Goal: Transaction & Acquisition: Book appointment/travel/reservation

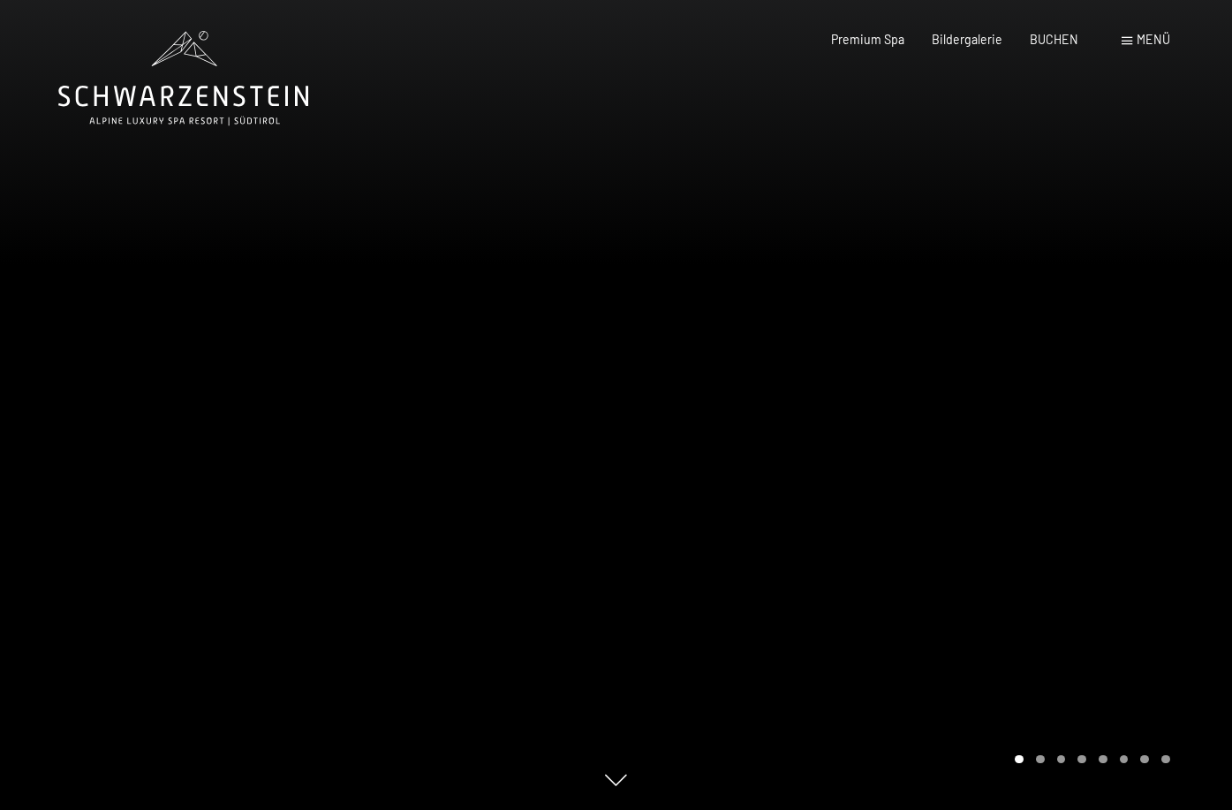
click at [162, 82] on icon at bounding box center [183, 78] width 250 height 94
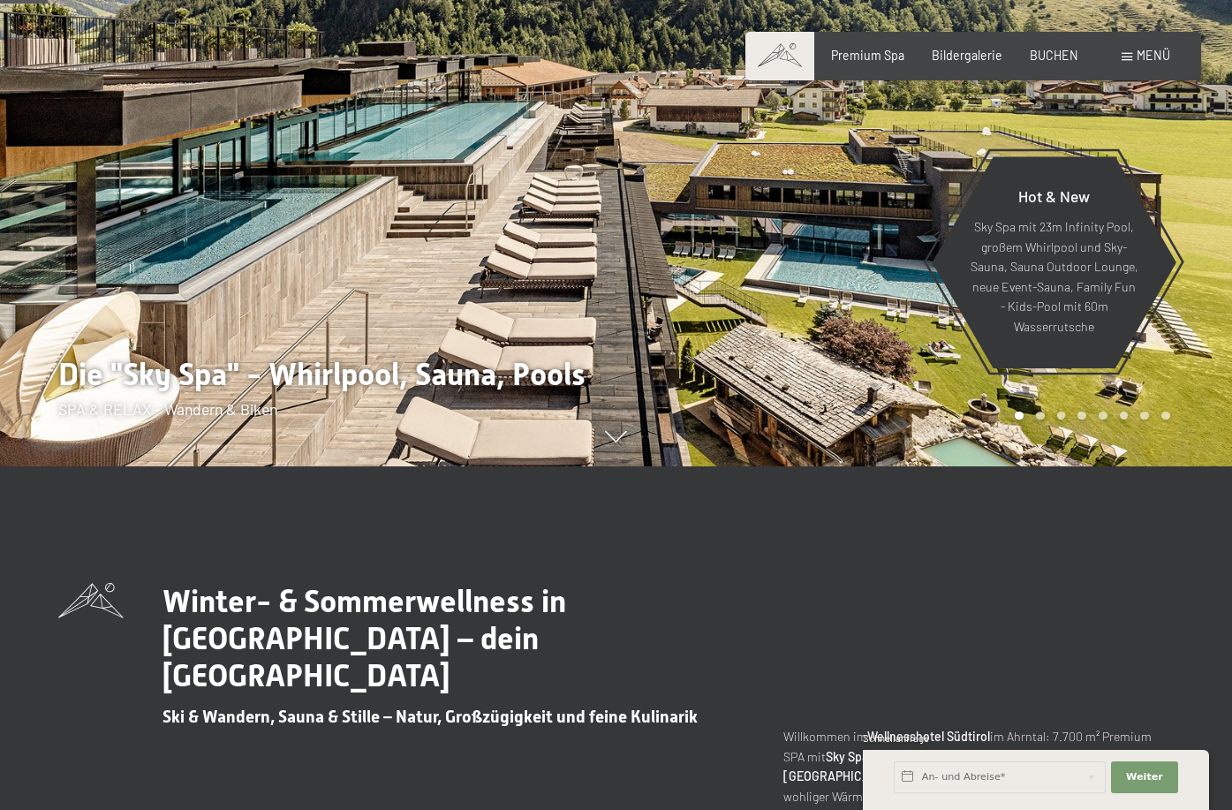
scroll to position [346, 0]
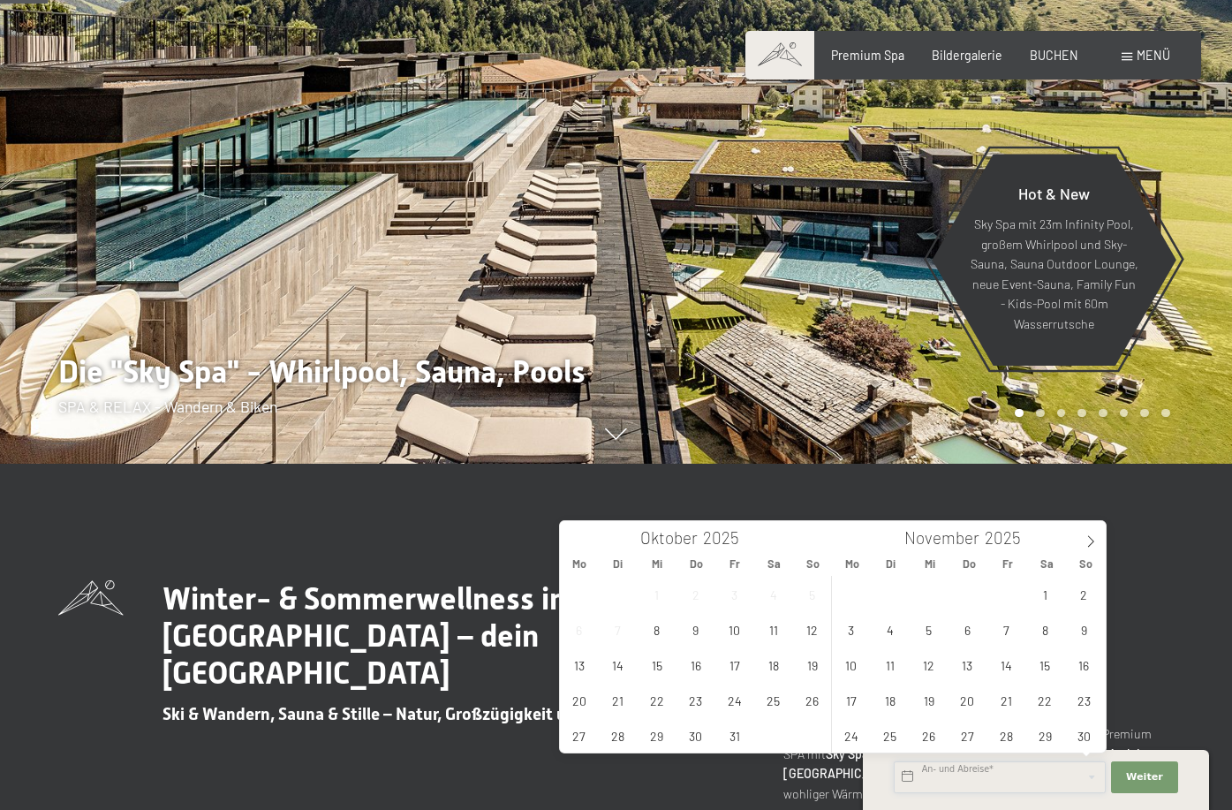
click at [1060, 777] on input "text" at bounding box center [1000, 777] width 212 height 32
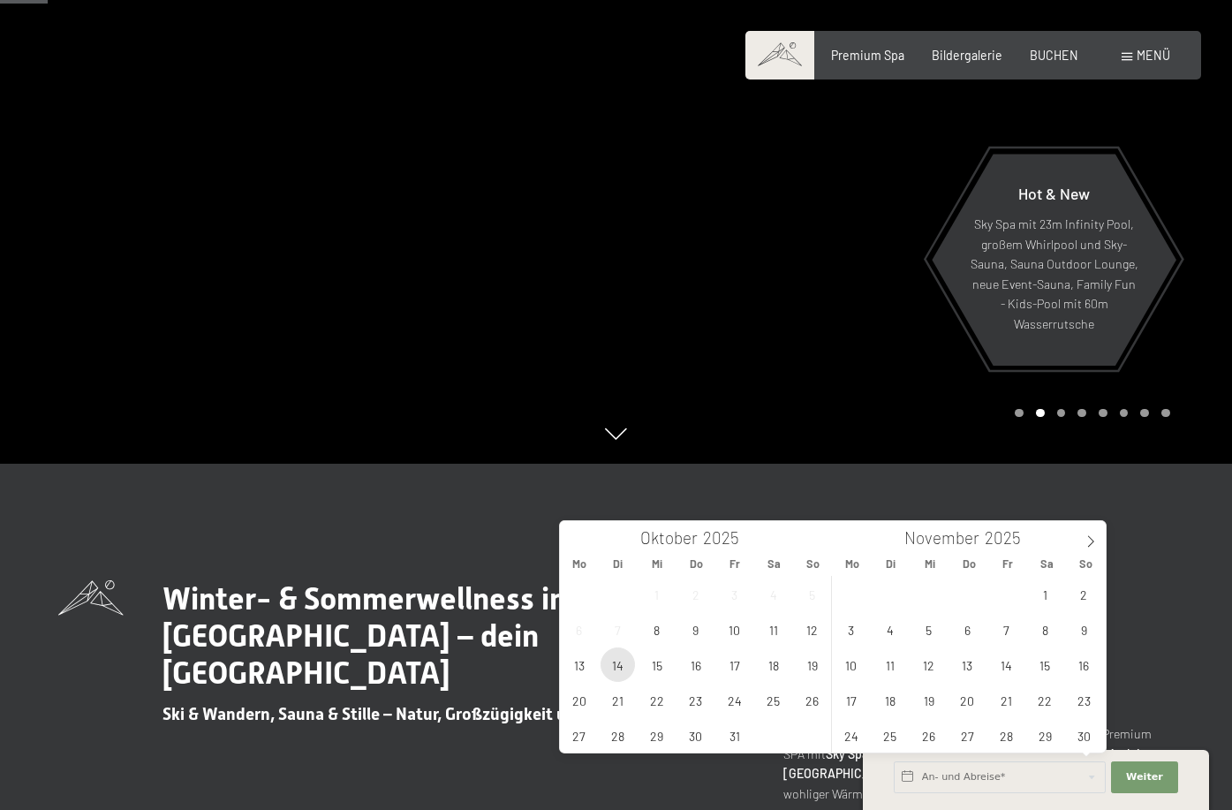
click at [625, 659] on span "14" at bounding box center [617, 664] width 34 height 34
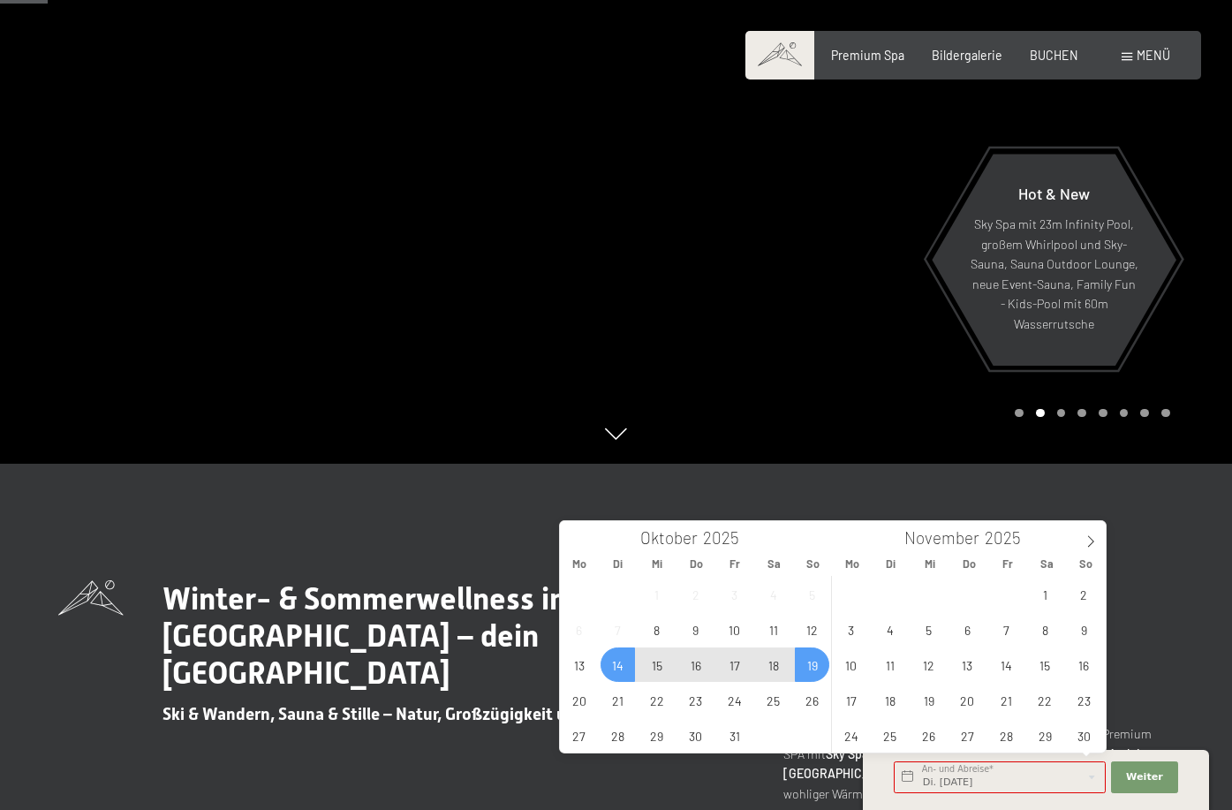
click at [807, 666] on span "19" at bounding box center [812, 664] width 34 height 34
type input "Di. 14.10.2025 - So. 19.10.2025"
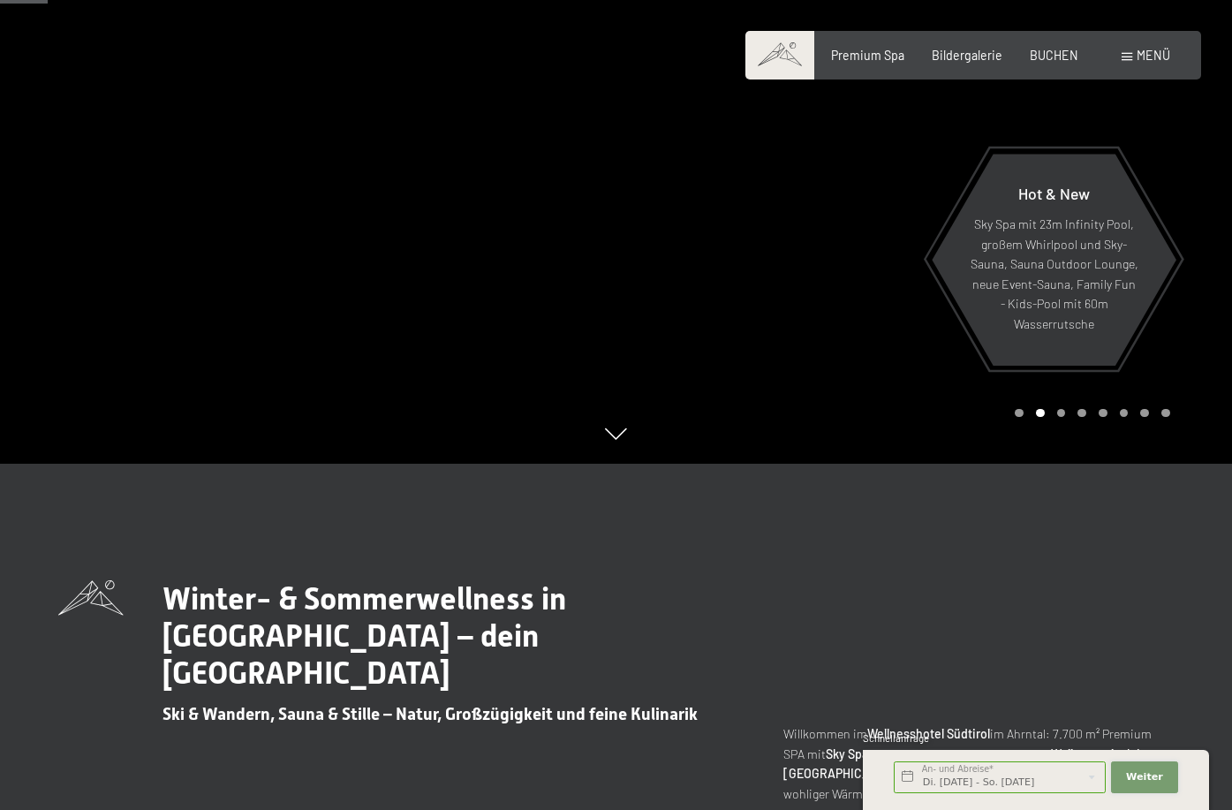
click at [1163, 773] on button "Weiter Adressfelder ausblenden" at bounding box center [1144, 777] width 67 height 32
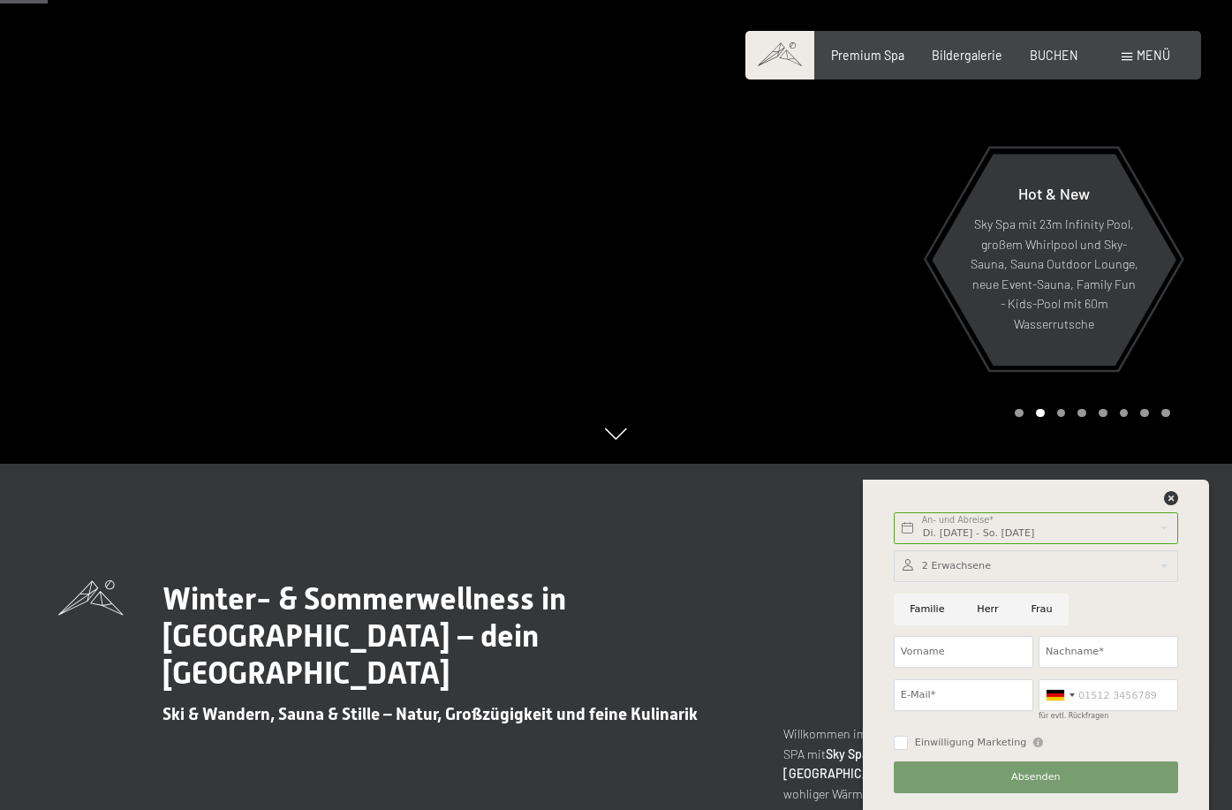
click at [949, 561] on div at bounding box center [1036, 566] width 284 height 32
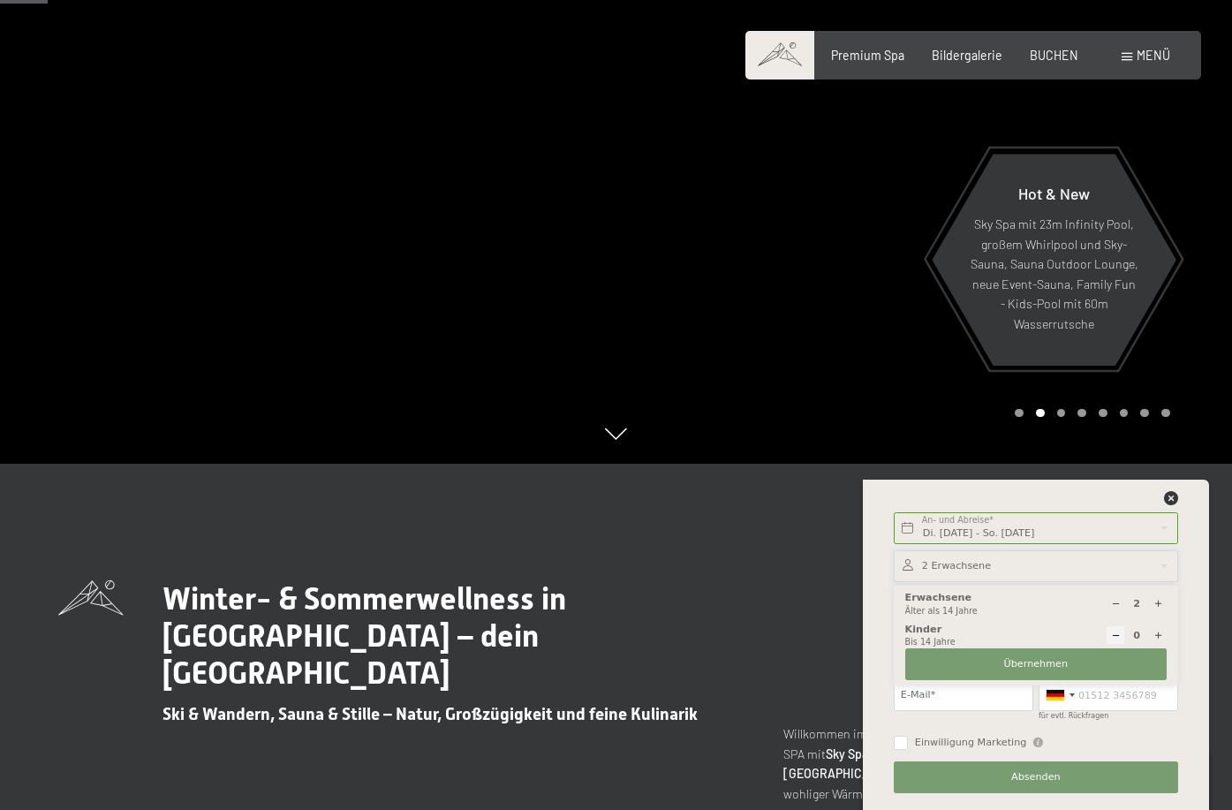
click at [1155, 633] on icon at bounding box center [1158, 635] width 10 height 10
type input "1"
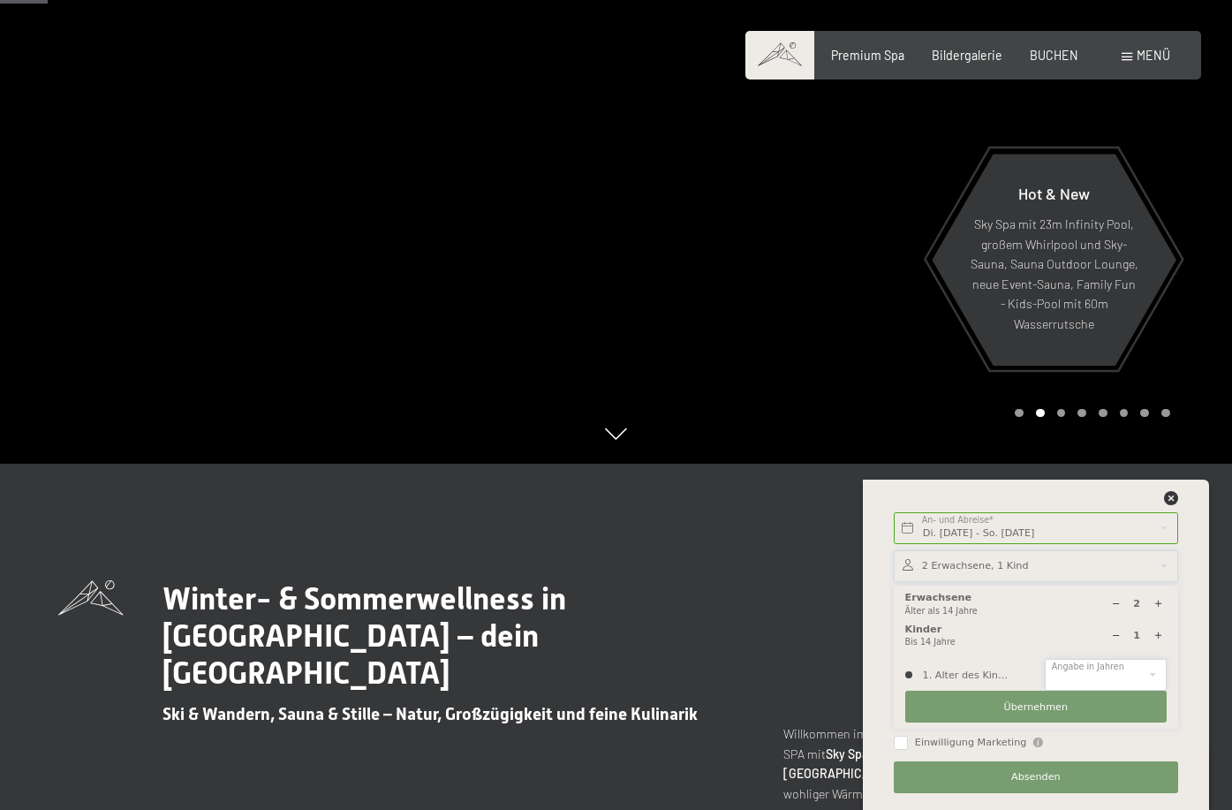
select select "2"
click at [1010, 704] on span "Übernehmen" at bounding box center [1036, 707] width 64 height 14
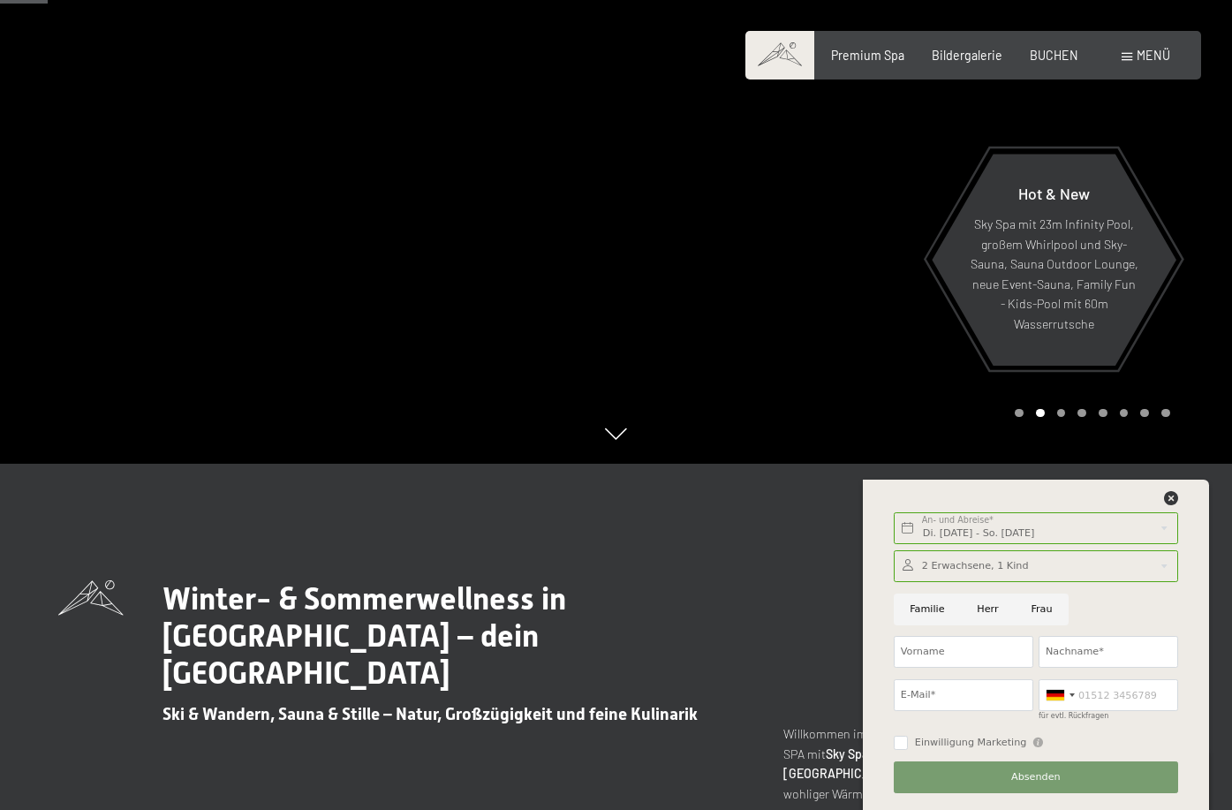
drag, startPoint x: 934, startPoint y: 604, endPoint x: 934, endPoint y: 623, distance: 19.4
click at [933, 605] on input "Familie" at bounding box center [927, 609] width 67 height 32
radio input "true"
click at [954, 652] on input "Vorname" at bounding box center [964, 652] width 140 height 32
type input "Bianca"
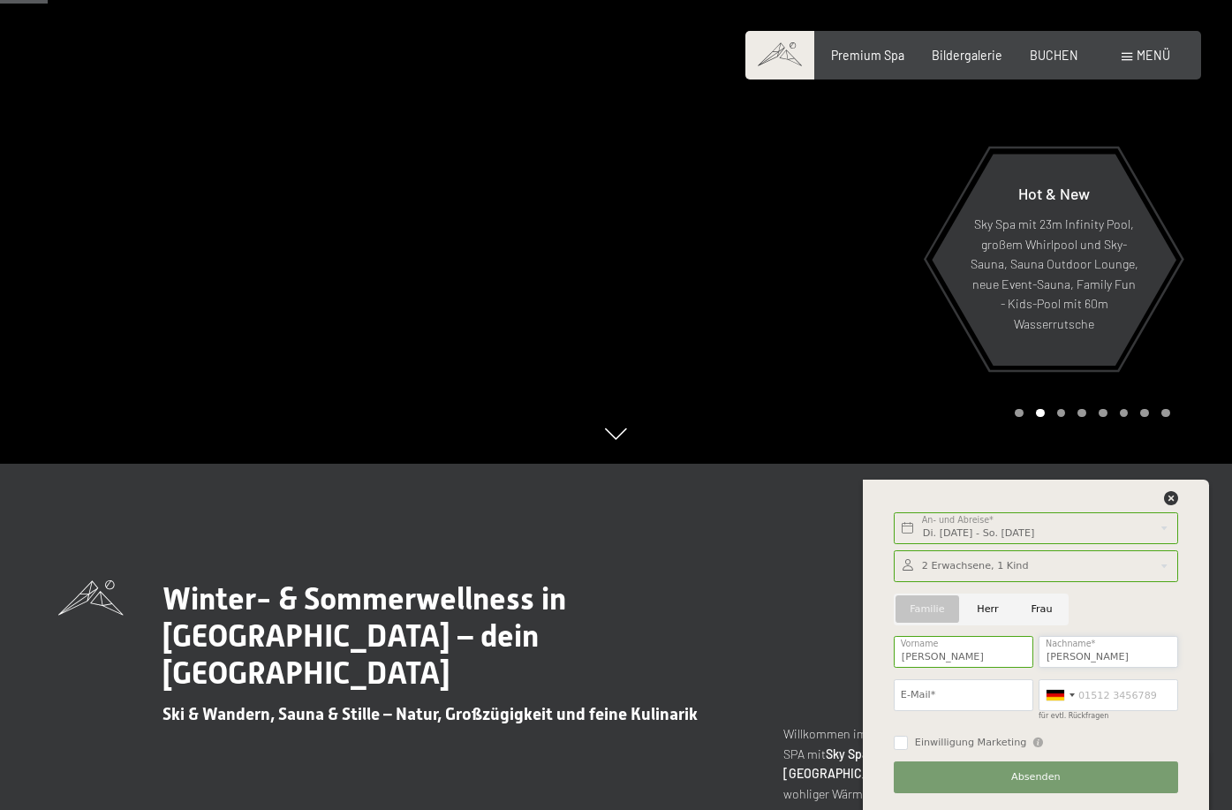
type input "Hasler"
click at [921, 705] on input "z" at bounding box center [964, 695] width 140 height 32
type input "zw"
type input "zweikommanull@gmail.com"
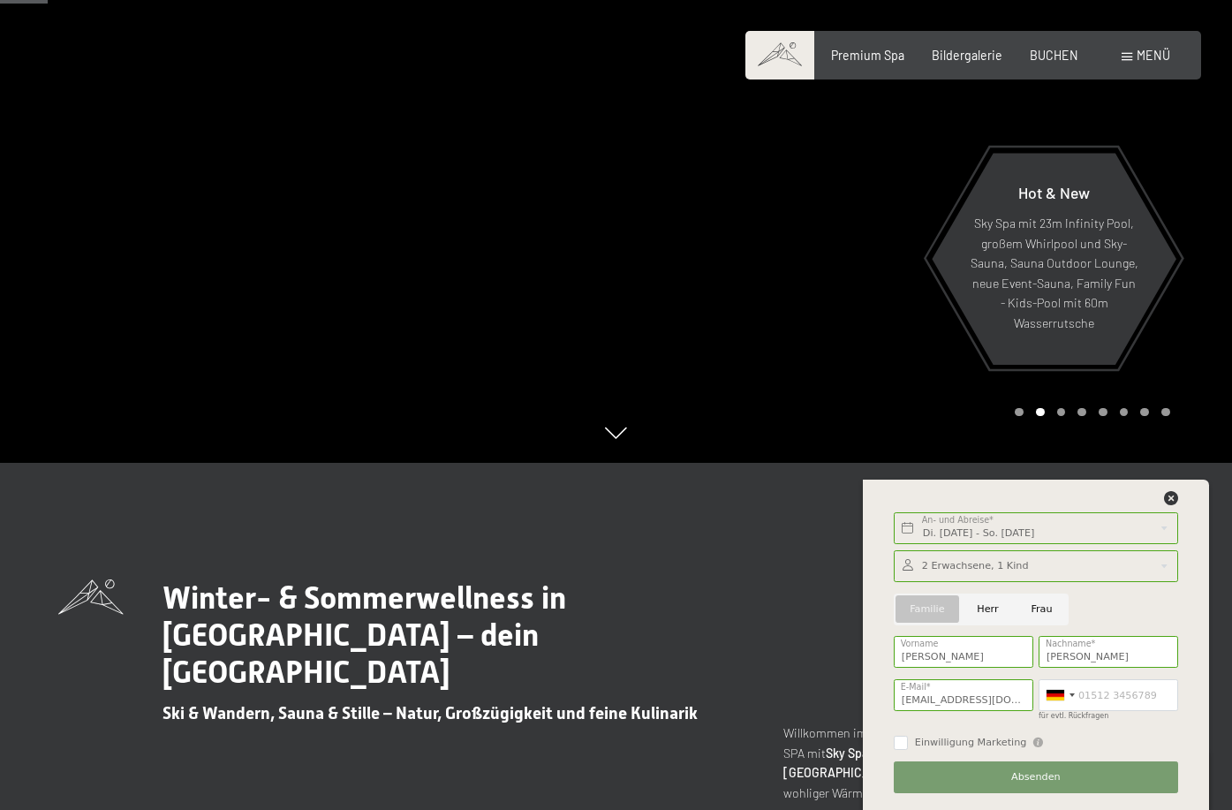
click at [968, 762] on button "Absenden" at bounding box center [1036, 777] width 284 height 32
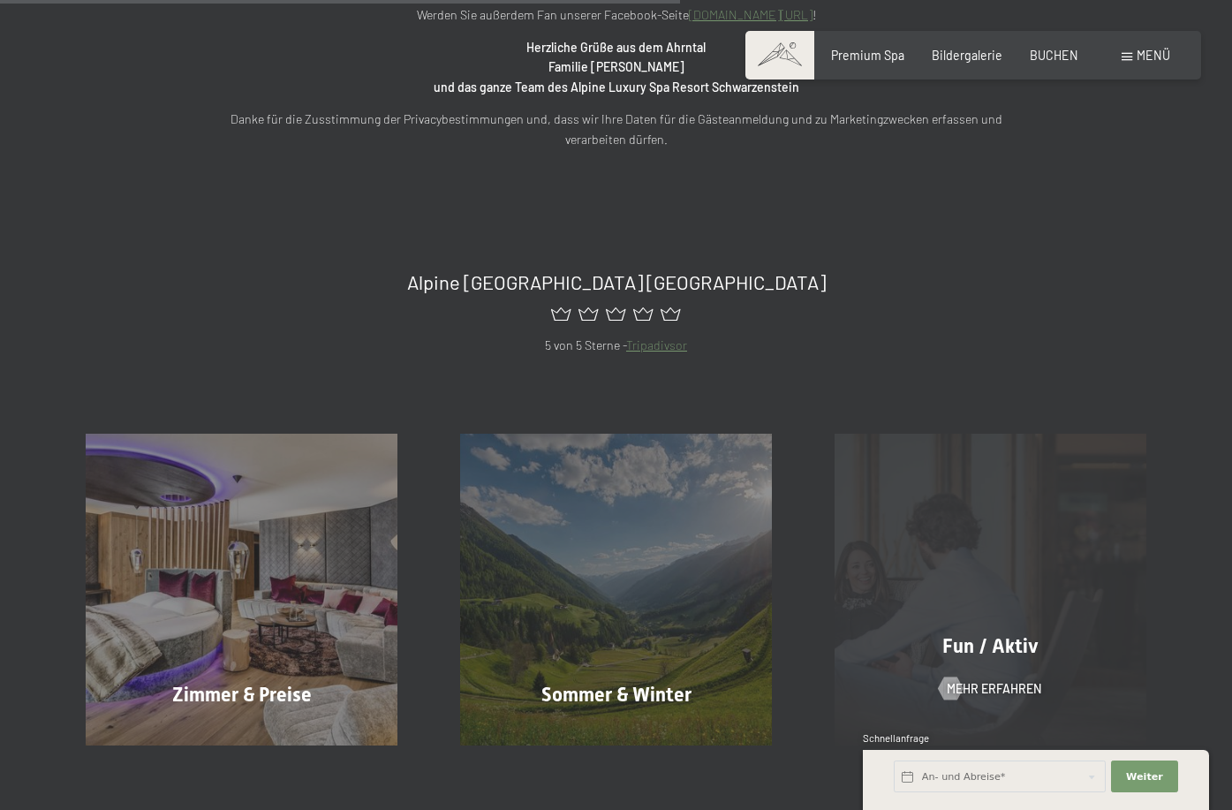
scroll to position [850, 0]
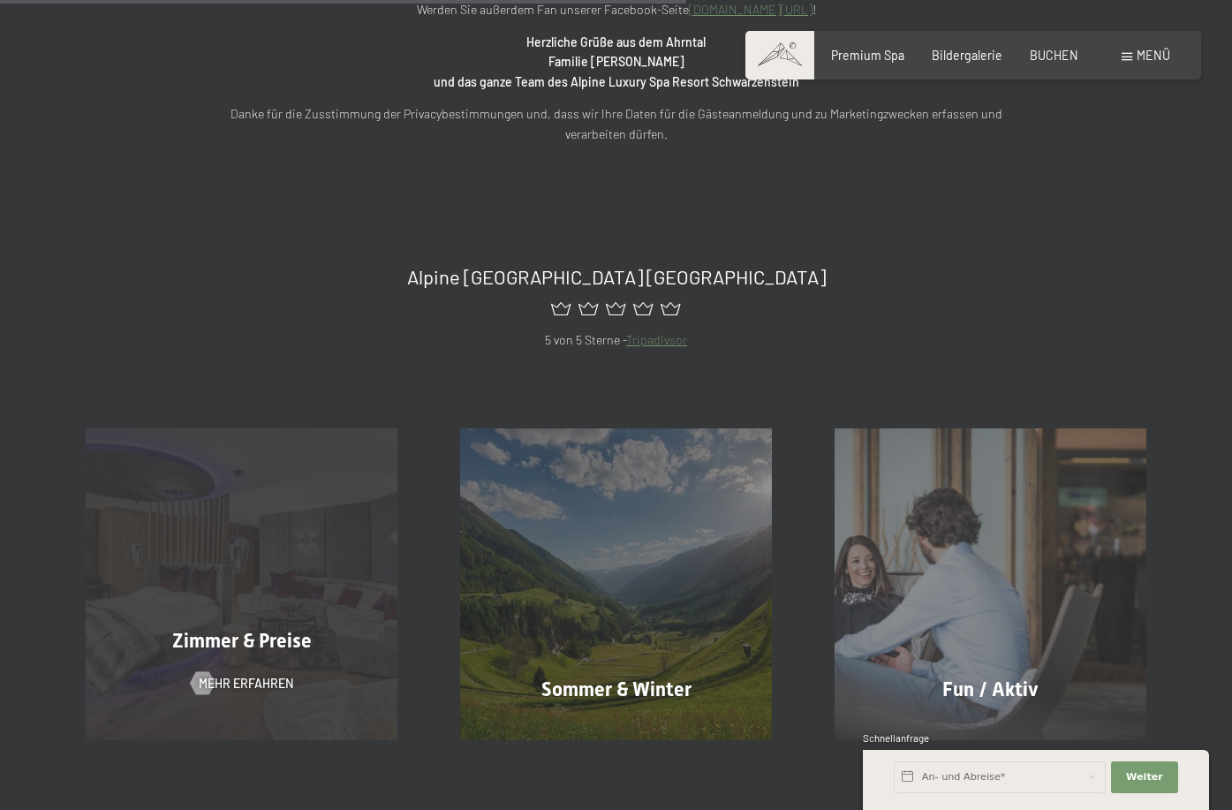
click at [278, 603] on div "Zimmer & Preise Mehr erfahren" at bounding box center [242, 584] width 374 height 312
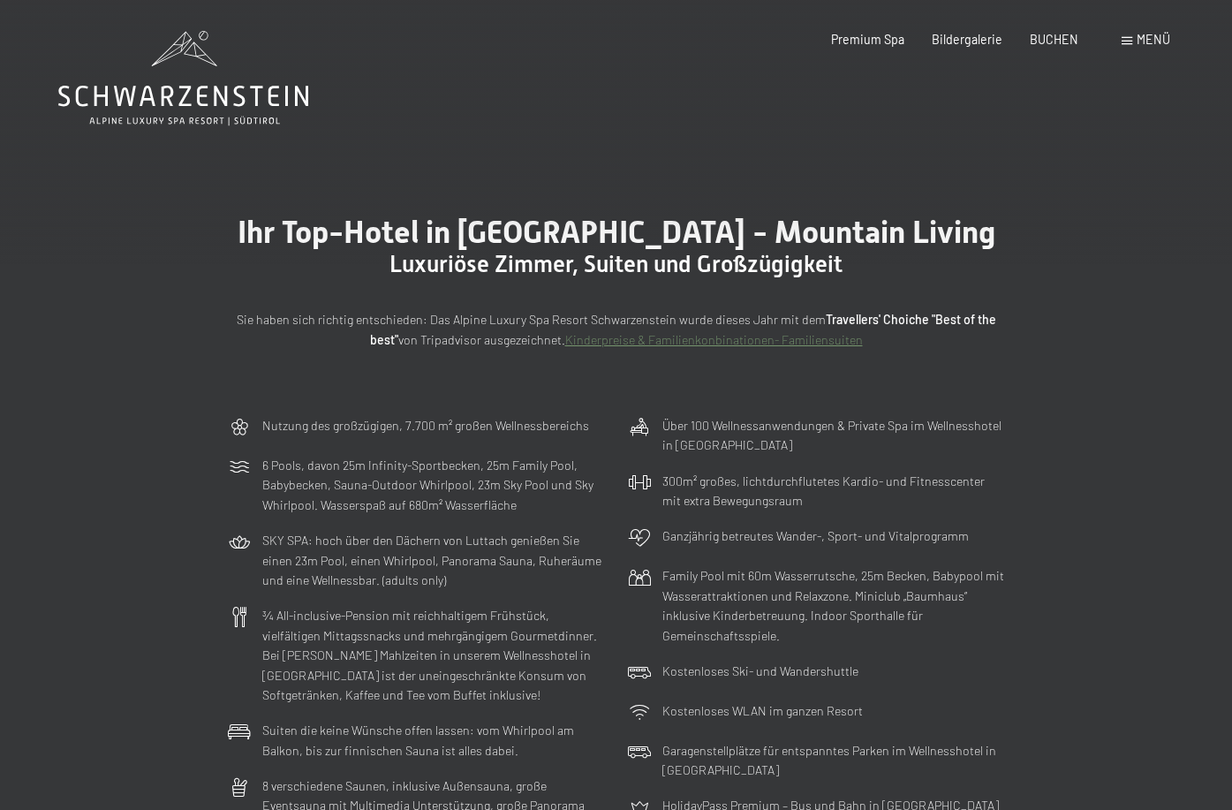
click at [211, 90] on icon at bounding box center [183, 78] width 250 height 94
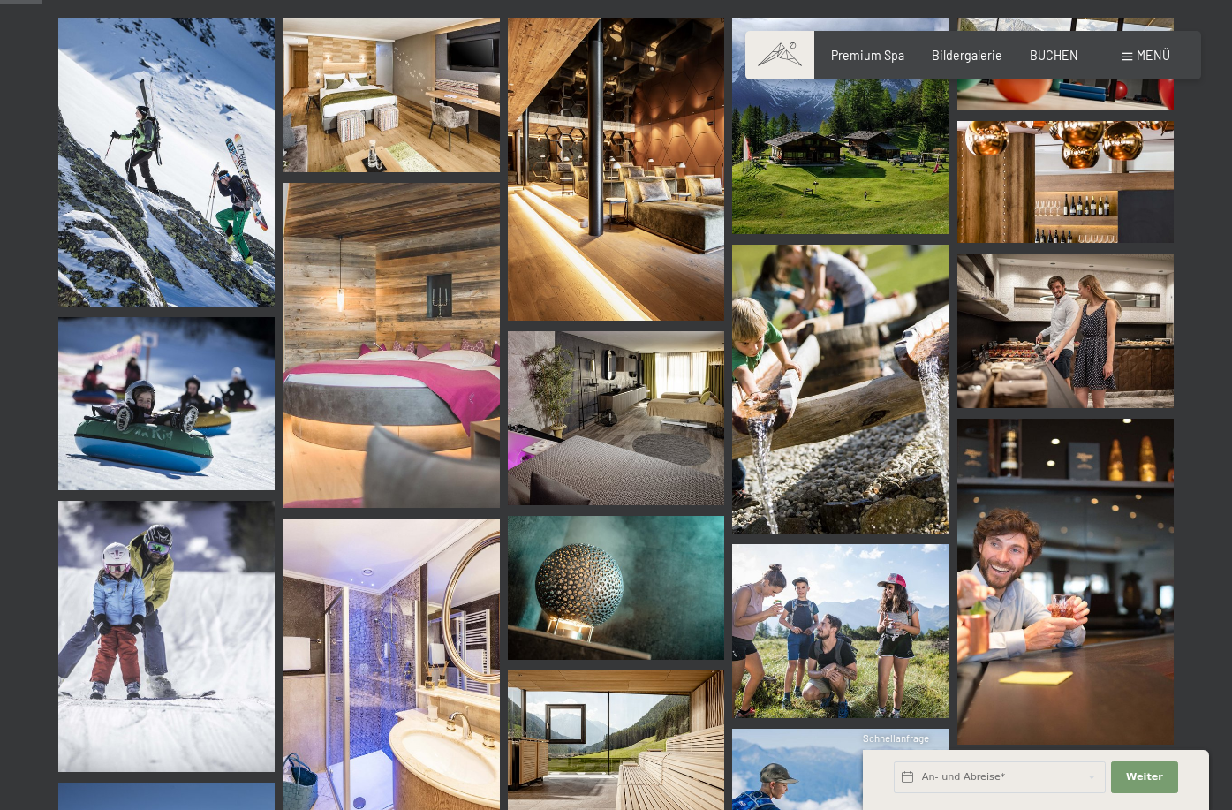
scroll to position [610, 0]
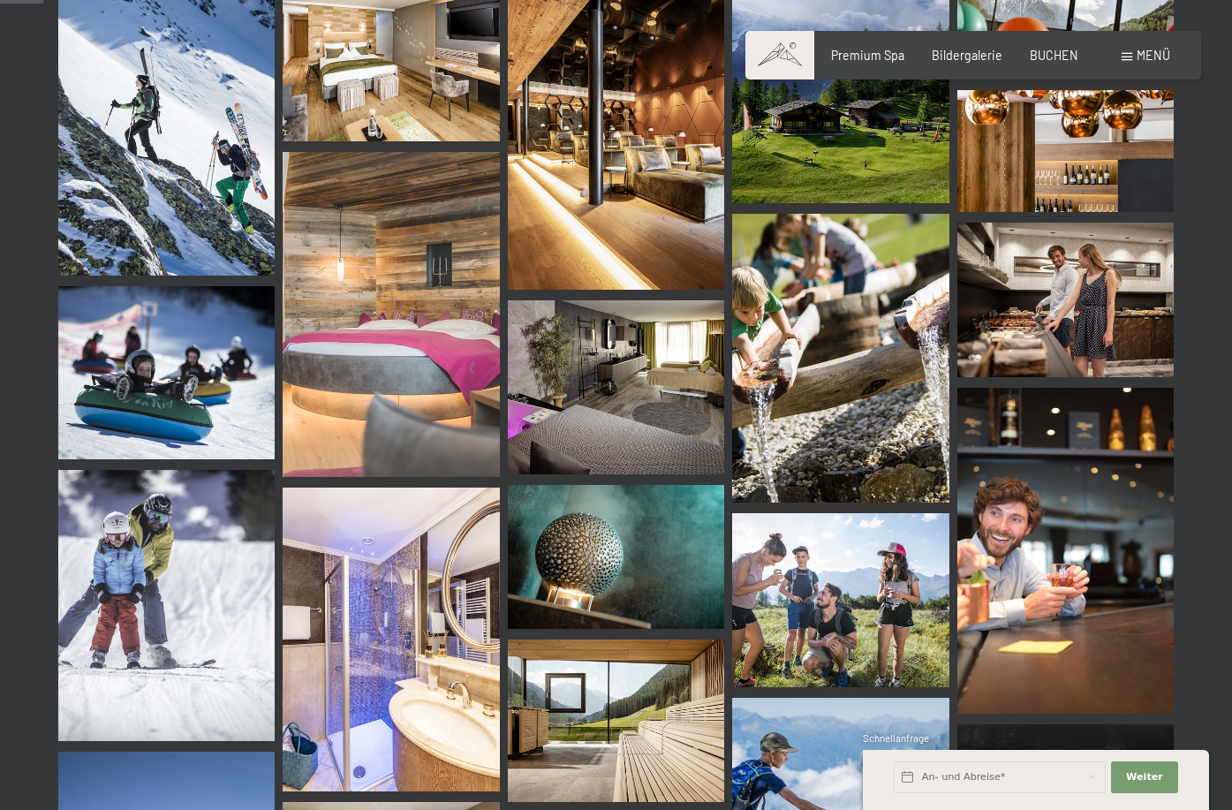
click at [1071, 315] on img at bounding box center [1065, 299] width 216 height 155
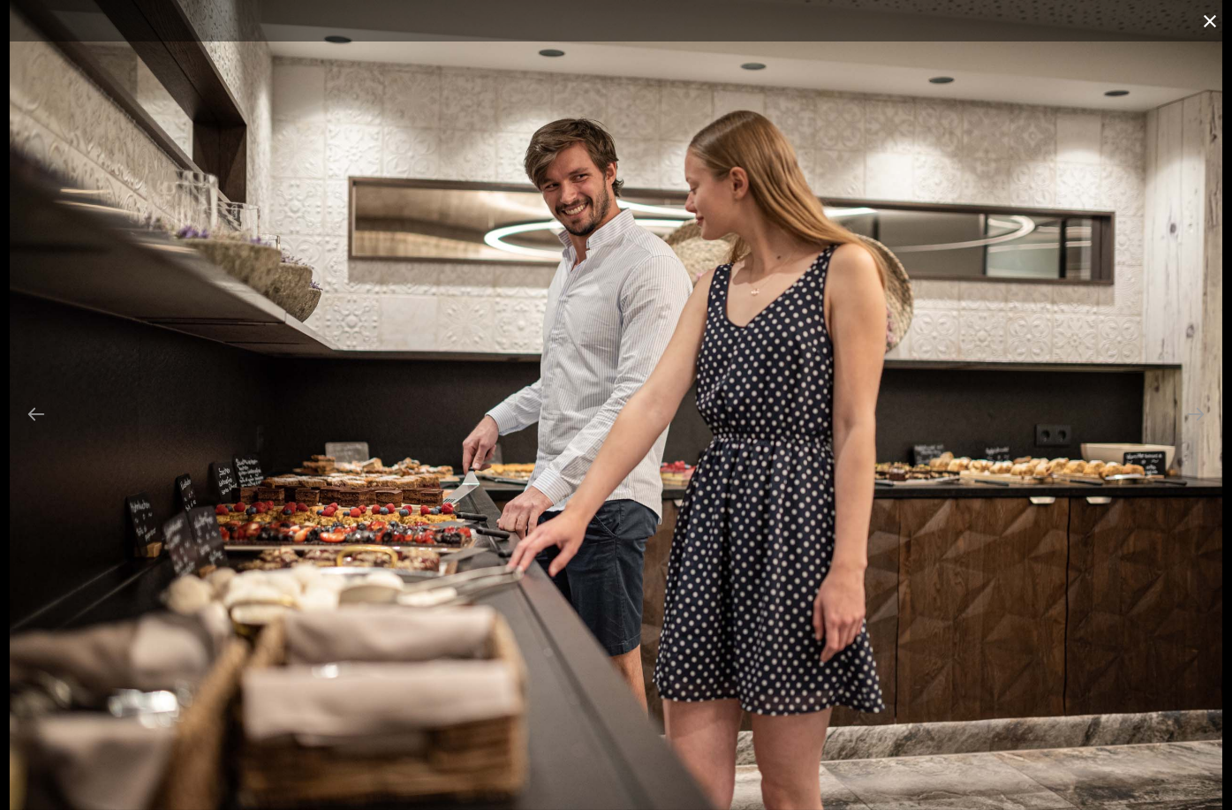
click at [1210, 20] on button "Close gallery" at bounding box center [1210, 20] width 44 height 41
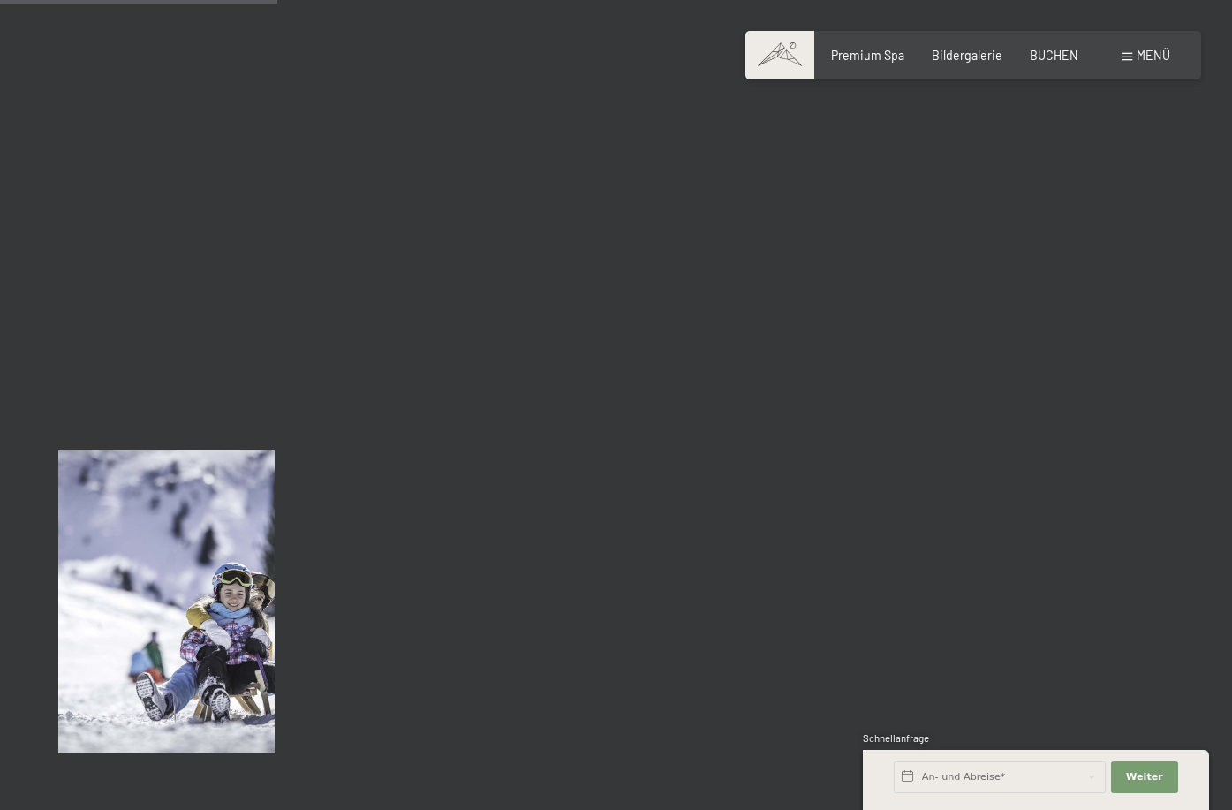
scroll to position [3918, 0]
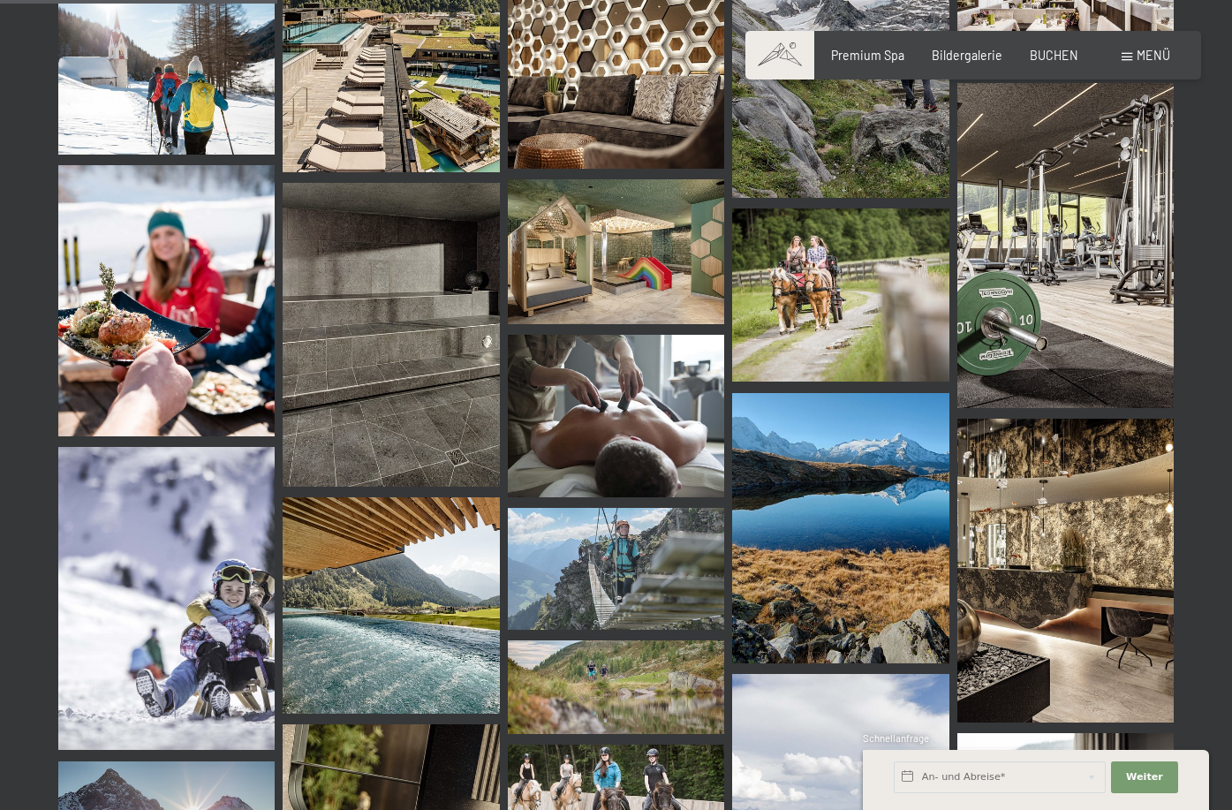
click at [644, 258] on img at bounding box center [616, 251] width 216 height 145
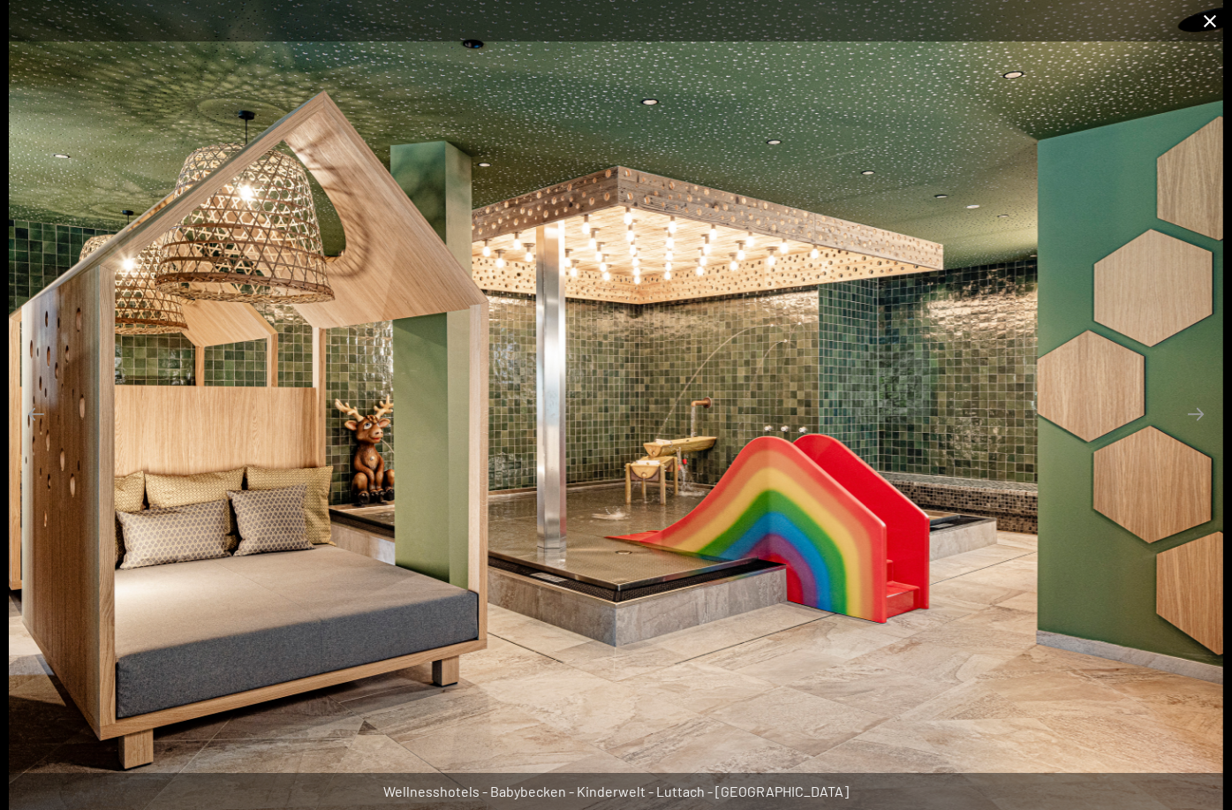
click at [1210, 26] on button "Close gallery" at bounding box center [1210, 20] width 44 height 41
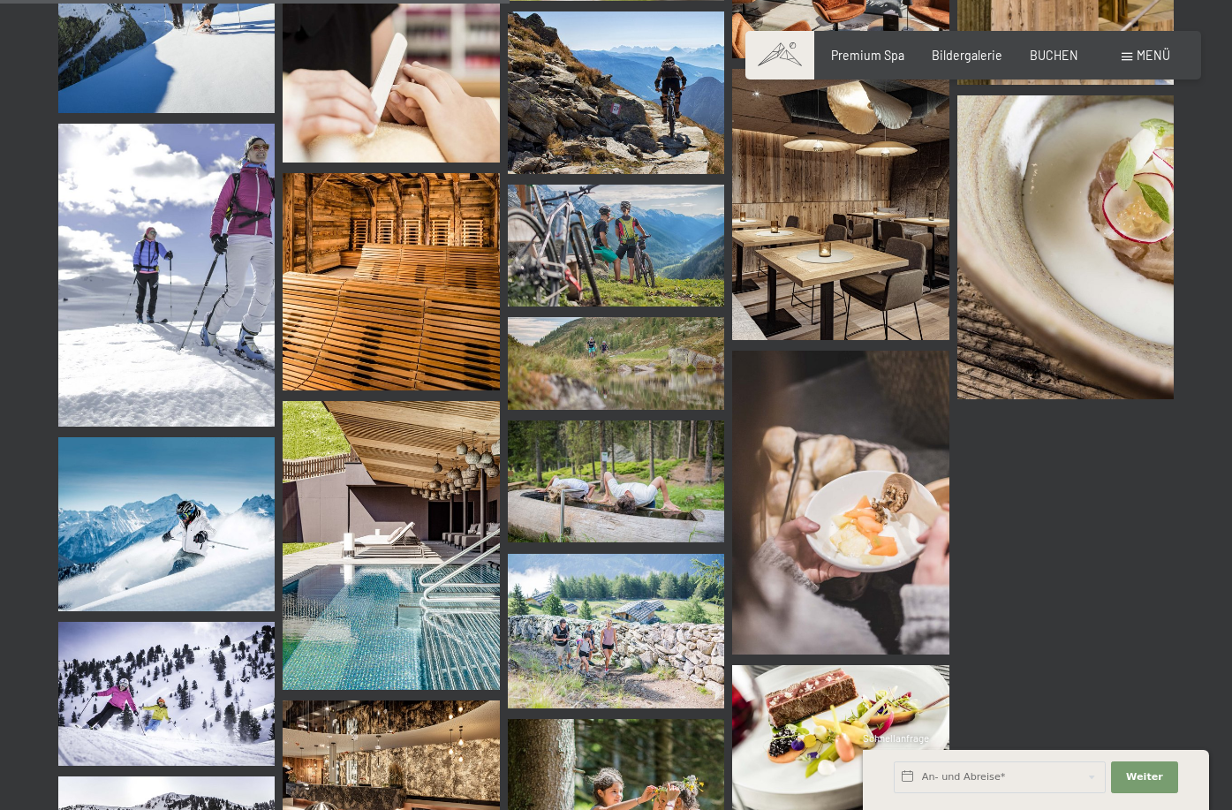
scroll to position [7097, 0]
